Goal: Book appointment/travel/reservation

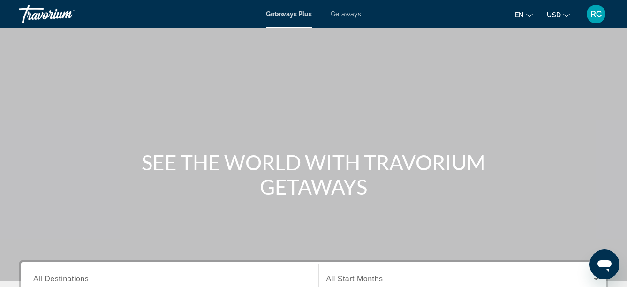
click at [348, 14] on span "Getaways" at bounding box center [346, 14] width 30 height 8
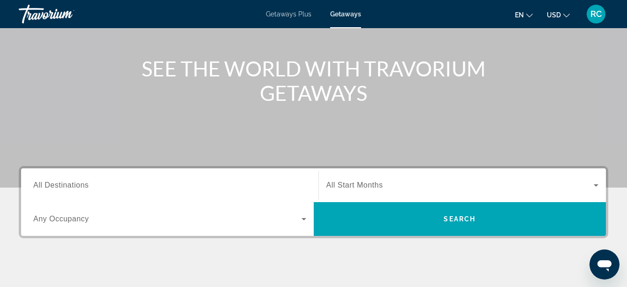
click at [110, 176] on div "Search widget" at bounding box center [169, 185] width 273 height 27
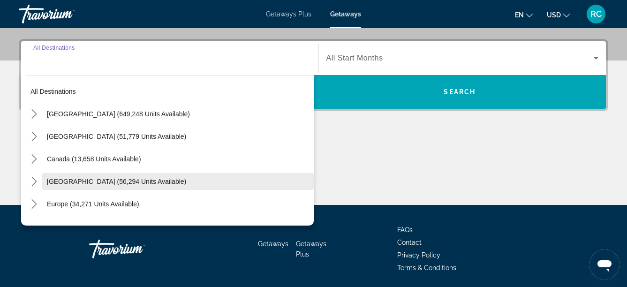
scroll to position [229, 0]
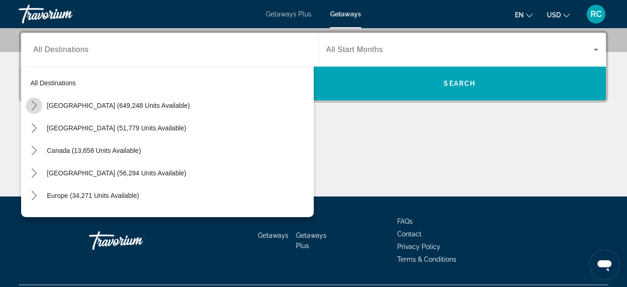
click at [32, 103] on icon "Toggle United States (649,248 units available) submenu" at bounding box center [34, 105] width 9 height 9
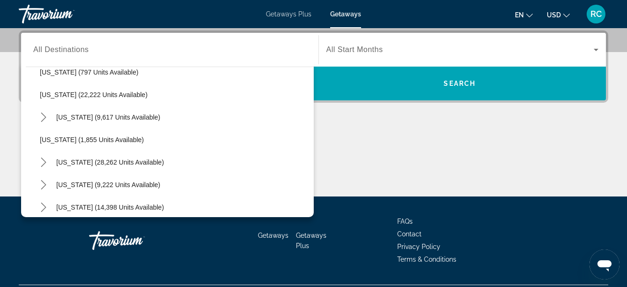
scroll to position [751, 0]
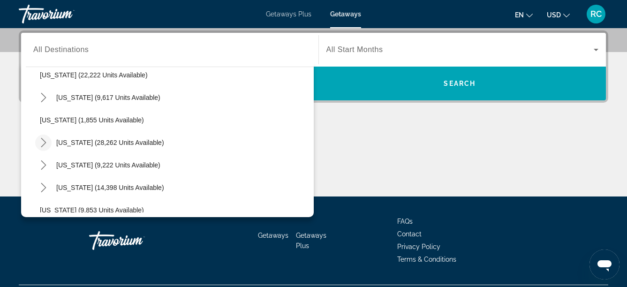
click at [50, 145] on mat-icon "Toggle South Carolina (28,262 units available) submenu" at bounding box center [43, 143] width 16 height 16
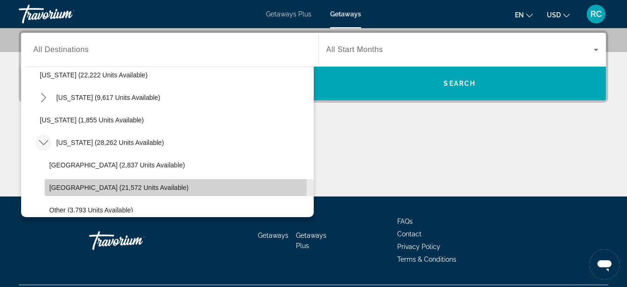
click at [66, 186] on span "[GEOGRAPHIC_DATA] (21,572 units available)" at bounding box center [118, 188] width 139 height 8
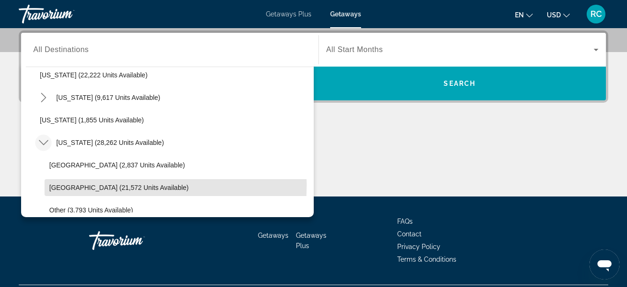
type input "**********"
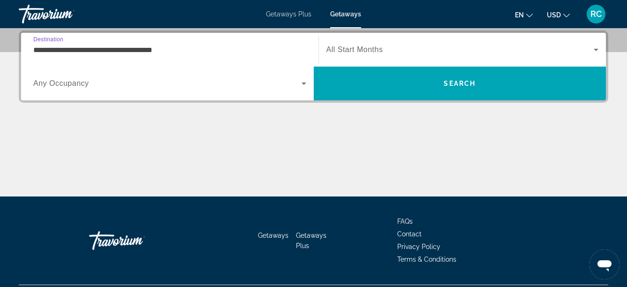
click at [90, 89] on span "Search widget" at bounding box center [167, 83] width 268 height 11
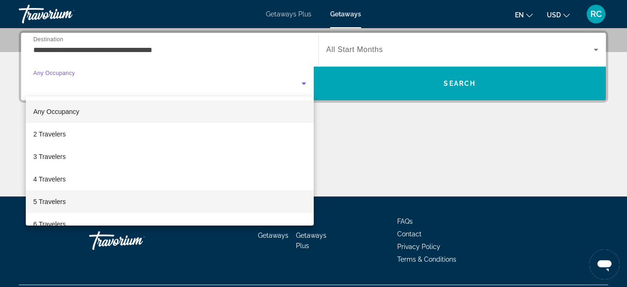
click at [74, 195] on mat-option "5 Travelers" at bounding box center [170, 201] width 288 height 23
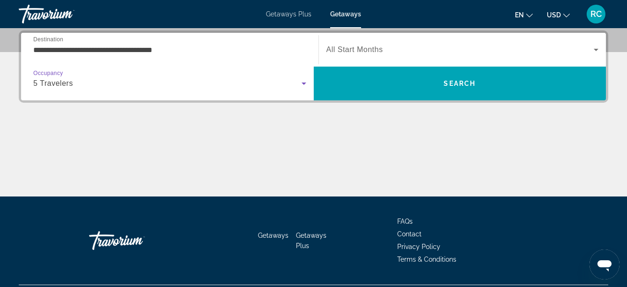
click at [377, 43] on div "Search widget" at bounding box center [463, 50] width 273 height 26
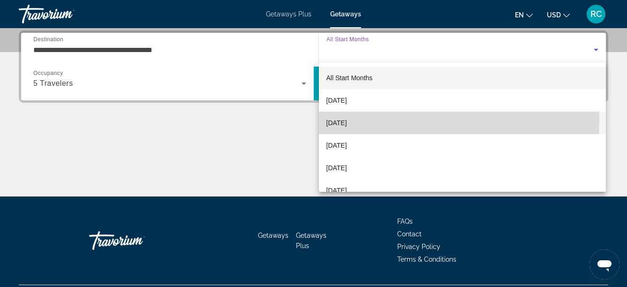
click at [347, 123] on span "[DATE]" at bounding box center [337, 122] width 21 height 11
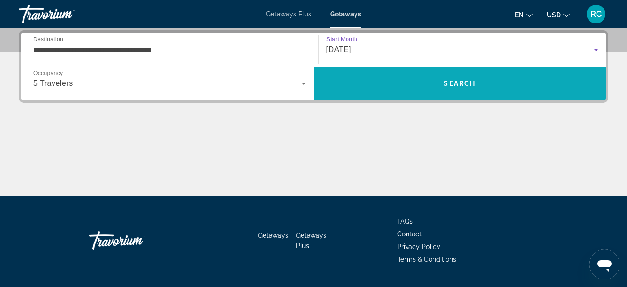
click at [434, 73] on span "Search" at bounding box center [460, 83] width 293 height 23
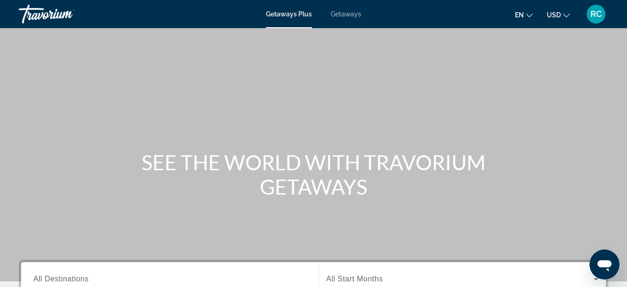
click at [346, 15] on span "Getaways" at bounding box center [346, 14] width 30 height 8
click at [51, 275] on span "All Destinations" at bounding box center [60, 279] width 55 height 8
click at [51, 275] on input "Destination All Destinations" at bounding box center [169, 279] width 273 height 11
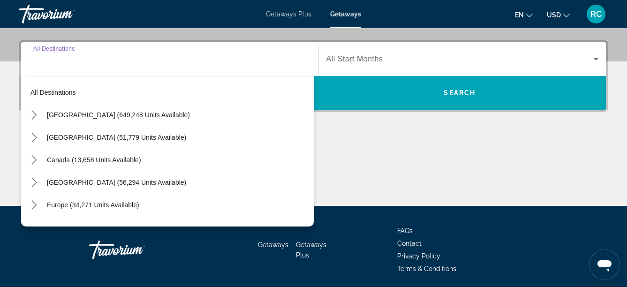
scroll to position [229, 0]
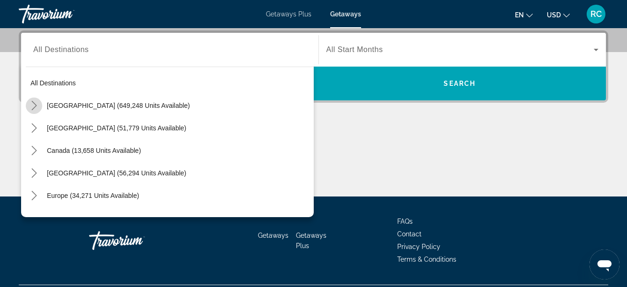
click at [32, 104] on icon "Toggle United States (649,248 units available) submenu" at bounding box center [34, 105] width 9 height 9
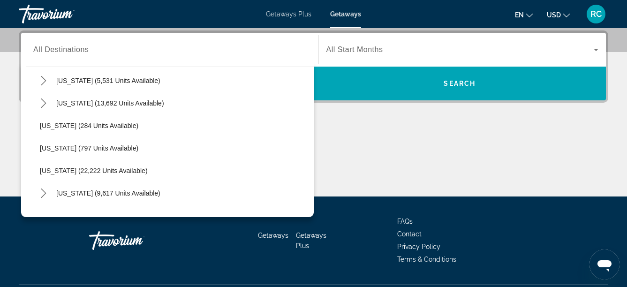
scroll to position [778, 0]
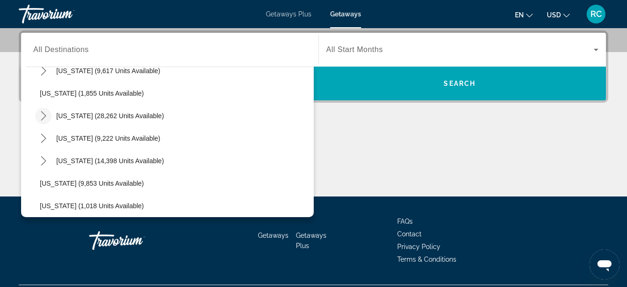
click at [41, 118] on icon "Toggle South Carolina (28,262 units available) submenu" at bounding box center [43, 115] width 9 height 9
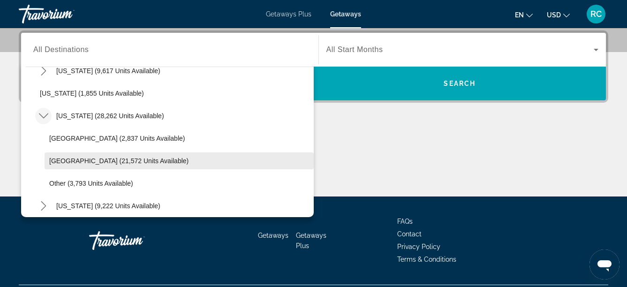
click at [58, 157] on span "[GEOGRAPHIC_DATA] (21,572 units available)" at bounding box center [118, 161] width 139 height 8
type input "**********"
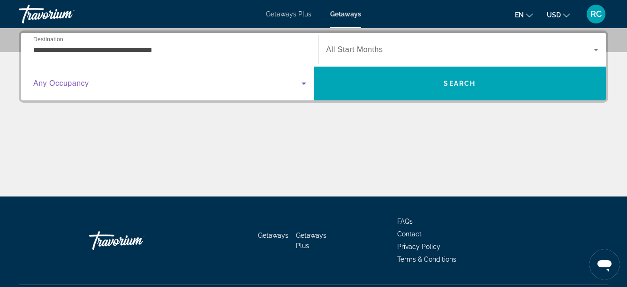
click at [155, 87] on span "Search widget" at bounding box center [167, 83] width 268 height 11
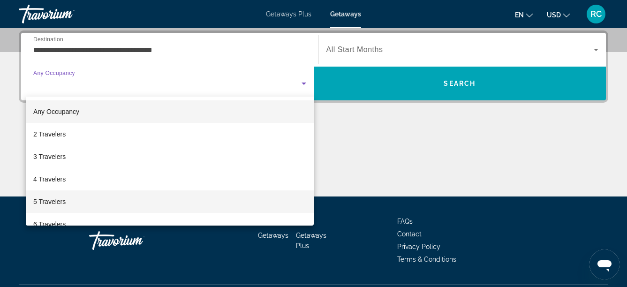
click at [96, 203] on mat-option "5 Travelers" at bounding box center [170, 201] width 288 height 23
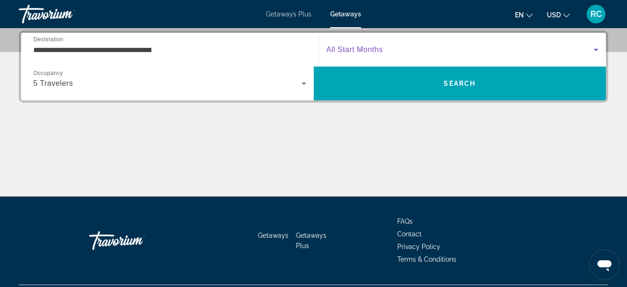
click at [404, 49] on span "Search widget" at bounding box center [461, 49] width 268 height 11
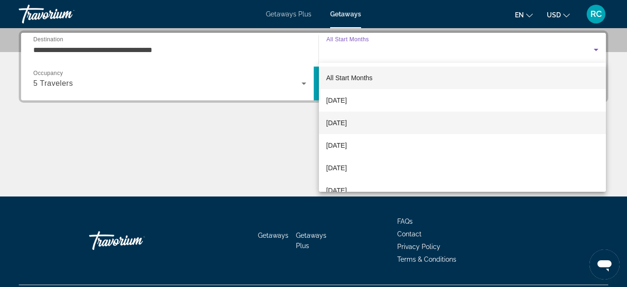
click at [347, 120] on span "[DATE]" at bounding box center [337, 122] width 21 height 11
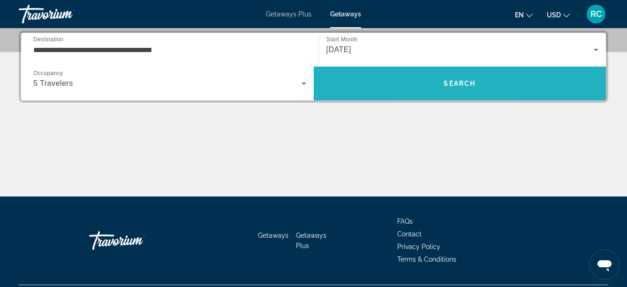
click at [442, 84] on span "Search" at bounding box center [460, 83] width 293 height 23
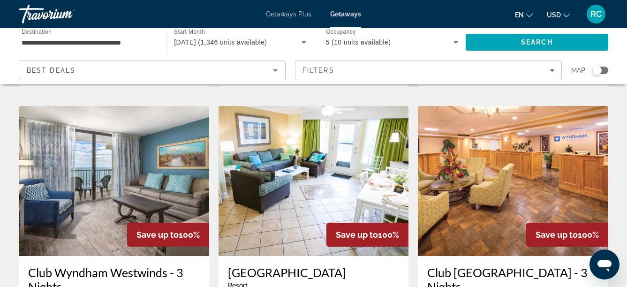
scroll to position [373, 0]
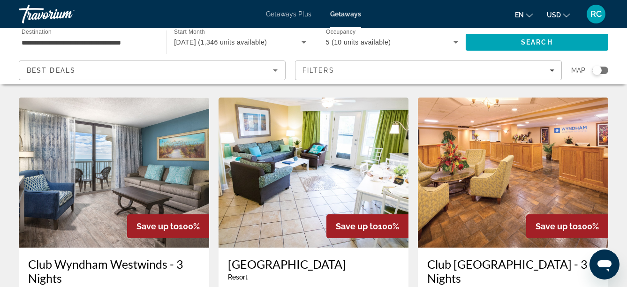
click at [156, 163] on img "Main content" at bounding box center [114, 173] width 190 height 150
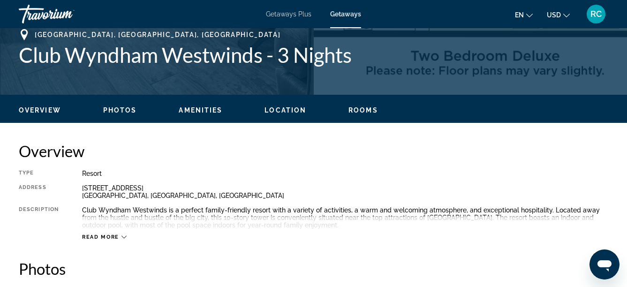
scroll to position [375, 0]
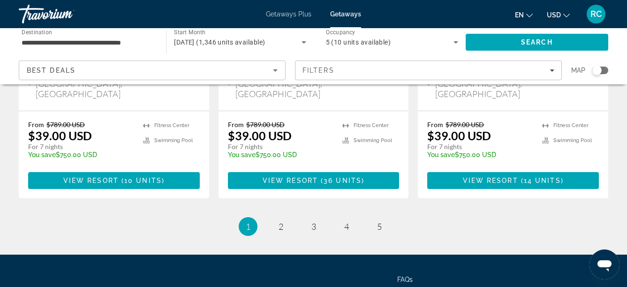
scroll to position [1290, 0]
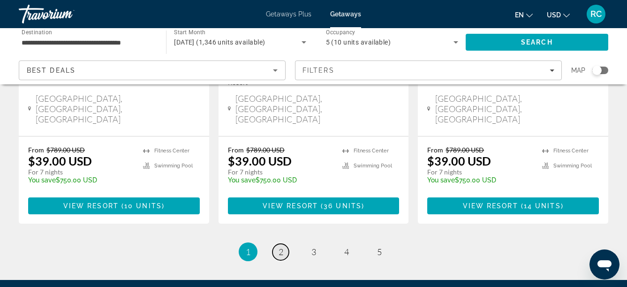
click at [280, 247] on span "2" at bounding box center [281, 252] width 5 height 10
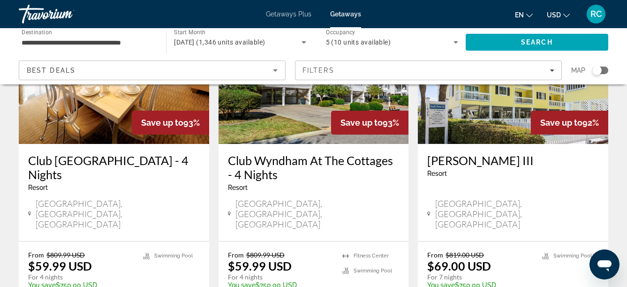
scroll to position [115, 0]
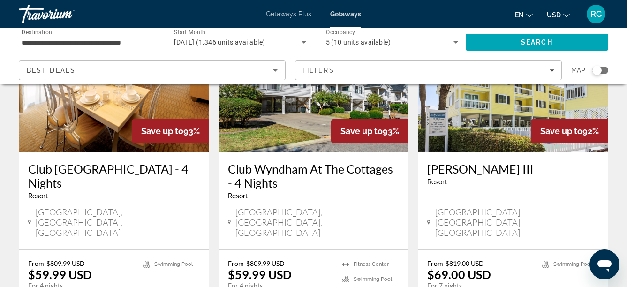
click at [312, 106] on img "Main content" at bounding box center [314, 77] width 190 height 150
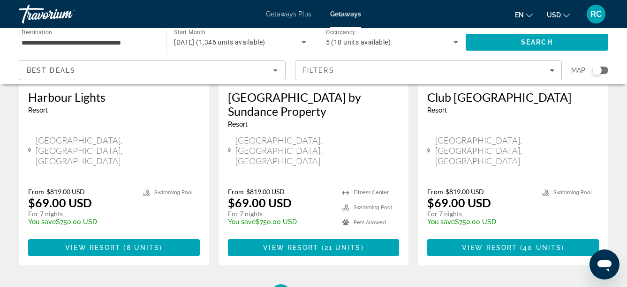
scroll to position [1240, 0]
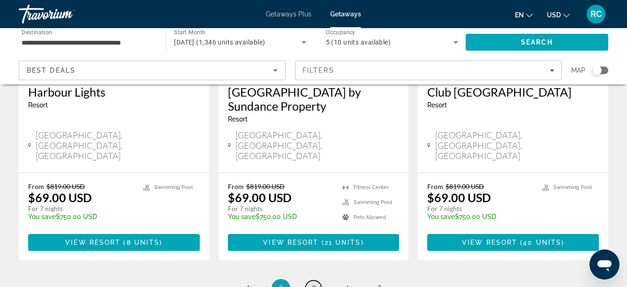
click at [319, 281] on link "page 3" at bounding box center [313, 289] width 16 height 16
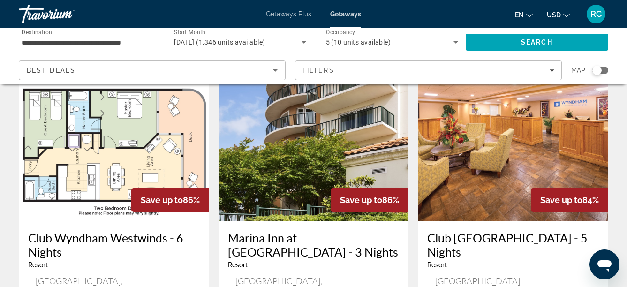
scroll to position [754, 0]
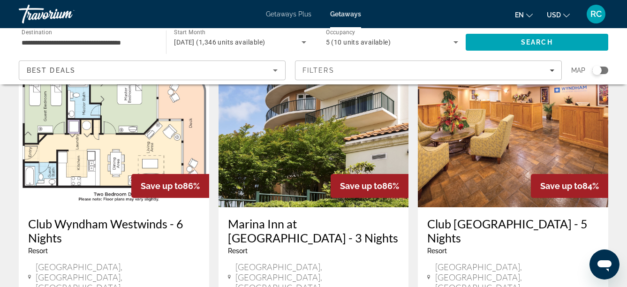
click at [304, 217] on h3 "Marina Inn at [GEOGRAPHIC_DATA] - 3 Nights" at bounding box center [314, 231] width 172 height 28
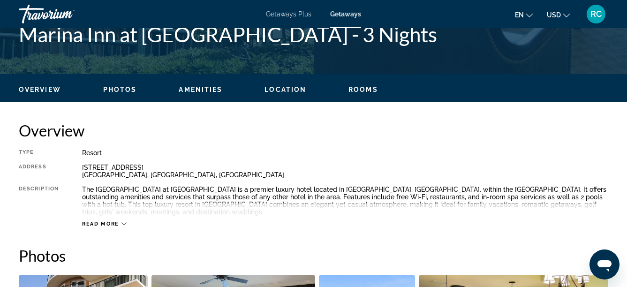
scroll to position [420, 0]
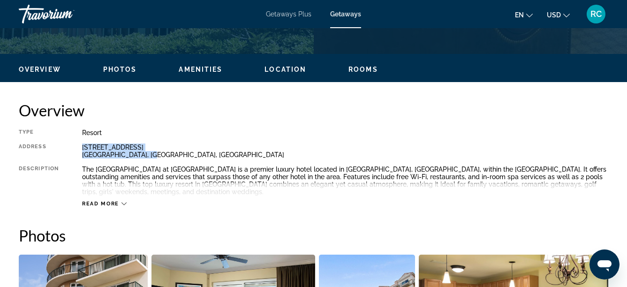
drag, startPoint x: 82, startPoint y: 148, endPoint x: 152, endPoint y: 153, distance: 70.1
click at [152, 153] on div "[STREET_ADDRESS]" at bounding box center [345, 151] width 526 height 15
copy div "[STREET_ADDRESS]"
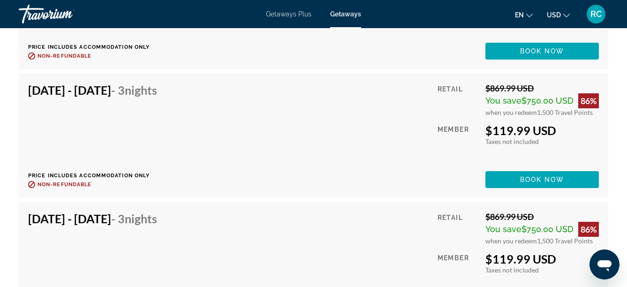
scroll to position [4905, 0]
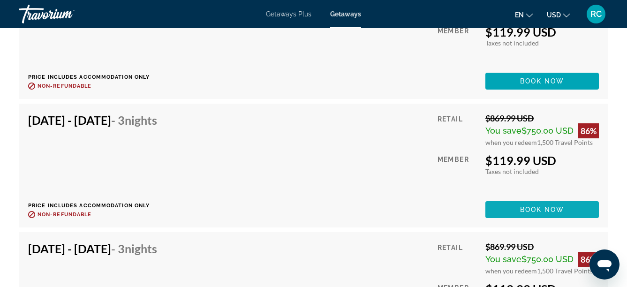
click at [546, 204] on span "Main content" at bounding box center [543, 209] width 114 height 23
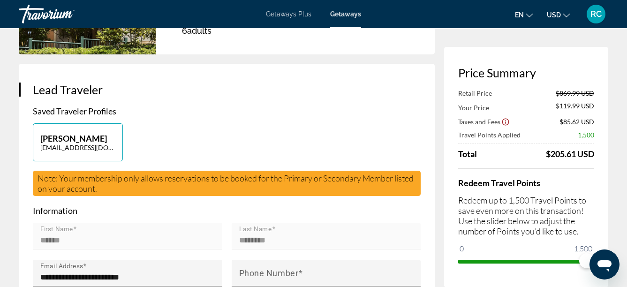
scroll to position [188, 0]
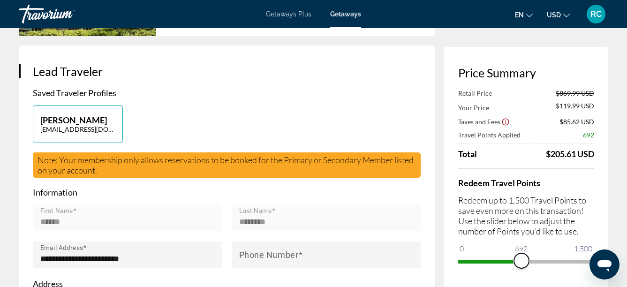
drag, startPoint x: 582, startPoint y: 259, endPoint x: 522, endPoint y: 256, distance: 60.1
click at [522, 256] on span "ngx-slider" at bounding box center [521, 260] width 15 height 15
drag, startPoint x: 1111, startPoint y: 509, endPoint x: 595, endPoint y: 258, distance: 573.1
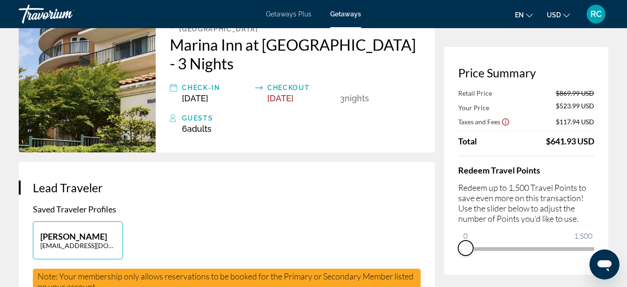
scroll to position [0, 0]
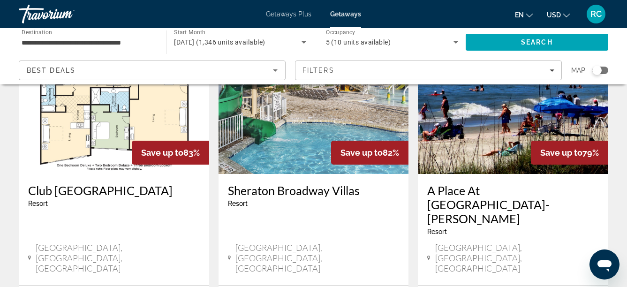
scroll to position [1157, 0]
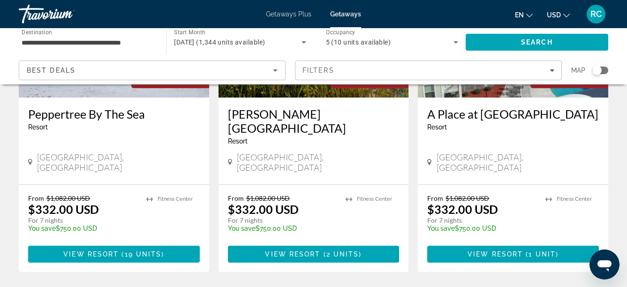
scroll to position [1220, 0]
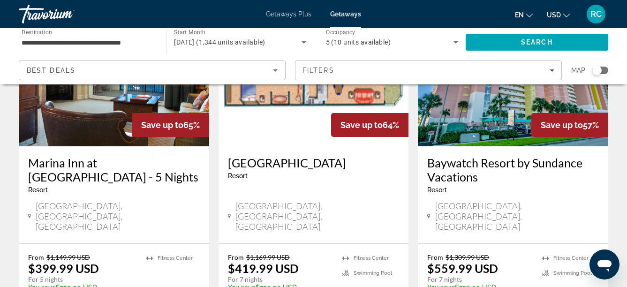
scroll to position [448, 0]
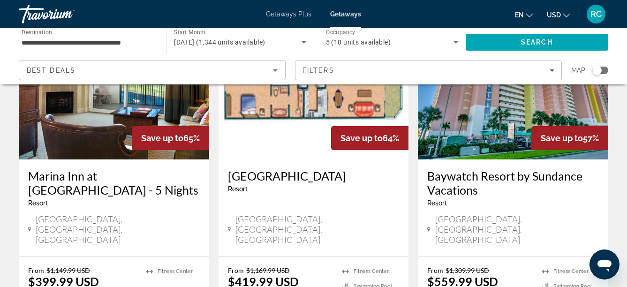
click at [148, 169] on h3 "Marina Inn at [GEOGRAPHIC_DATA] - 5 Nights" at bounding box center [114, 183] width 172 height 28
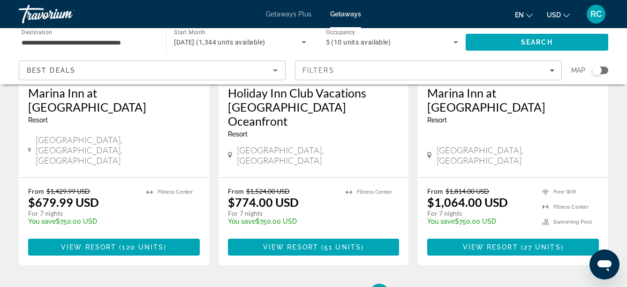
scroll to position [968, 0]
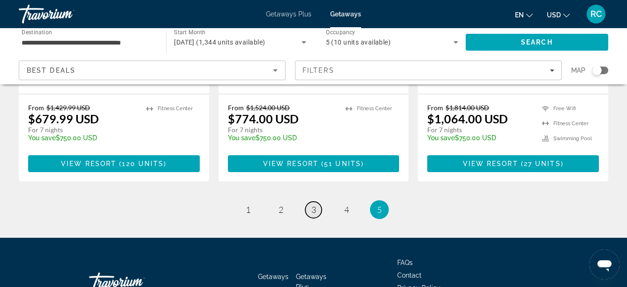
click at [314, 202] on link "page 3" at bounding box center [313, 210] width 16 height 16
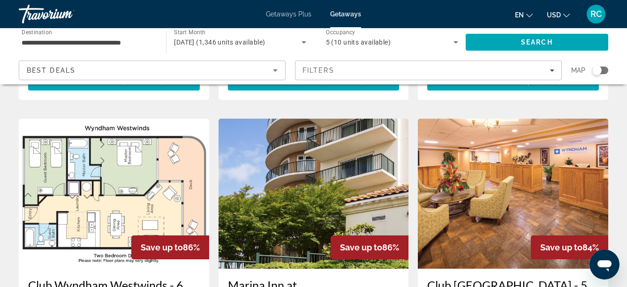
scroll to position [701, 0]
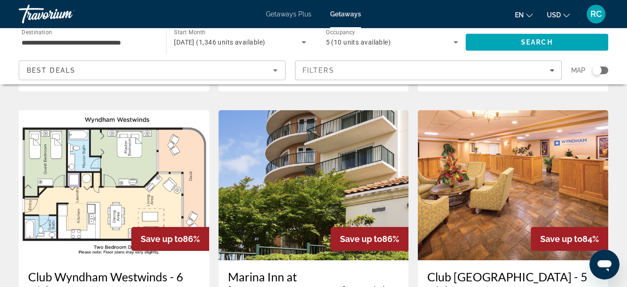
click at [340, 133] on img "Main content" at bounding box center [314, 185] width 190 height 150
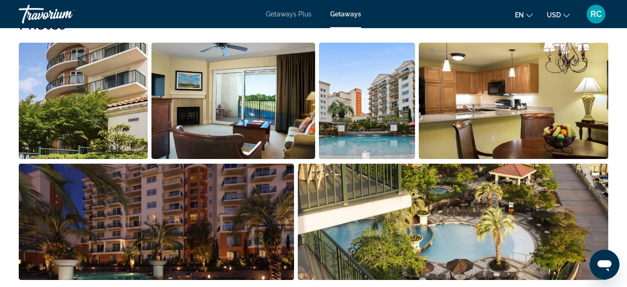
scroll to position [612, 0]
